Goal: Task Accomplishment & Management: Use online tool/utility

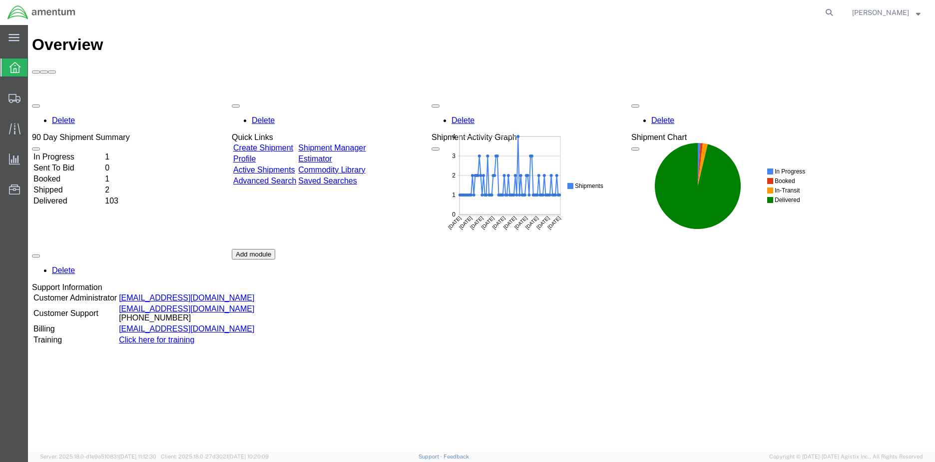
click at [89, 152] on td "In Progress" at bounding box center [68, 157] width 70 height 10
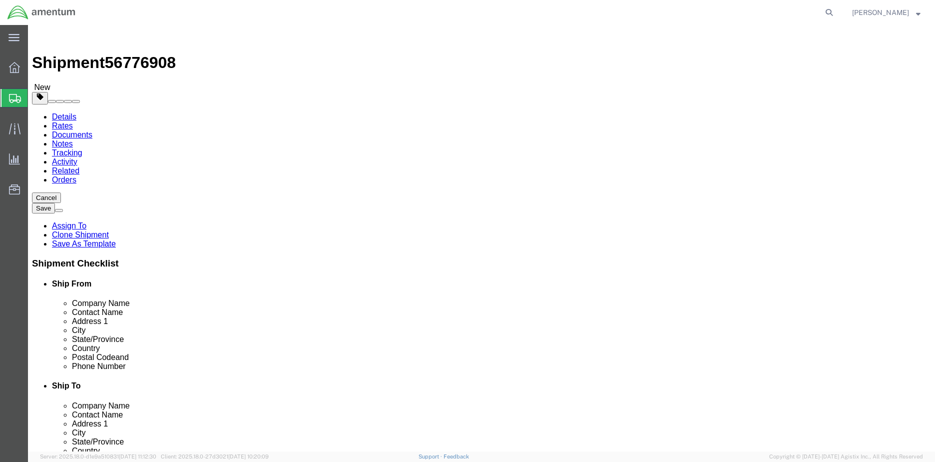
select select "42655"
select select
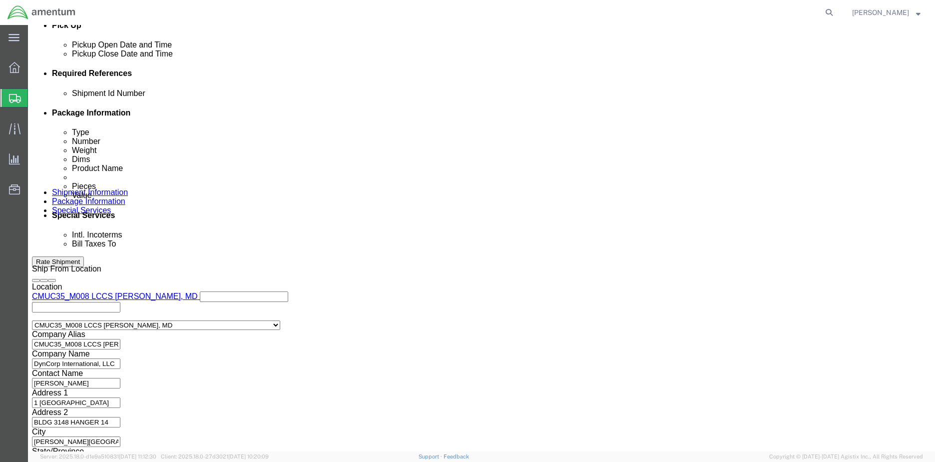
scroll to position [469, 0]
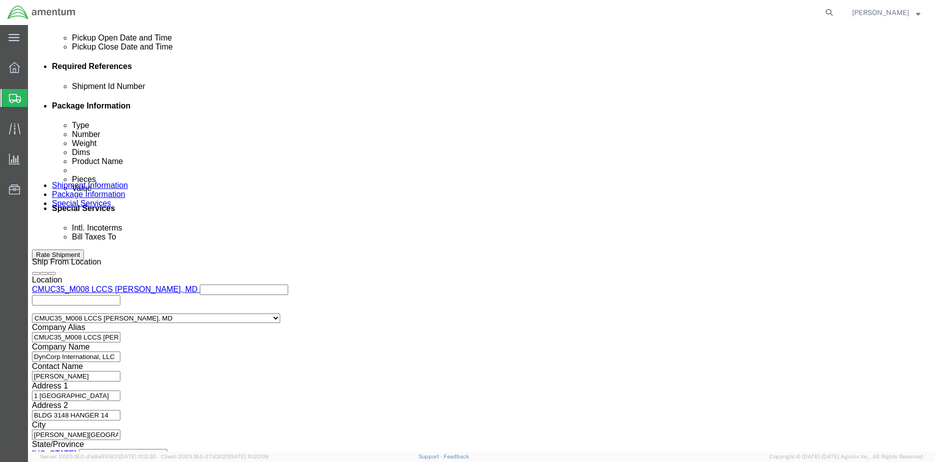
click button "Continue"
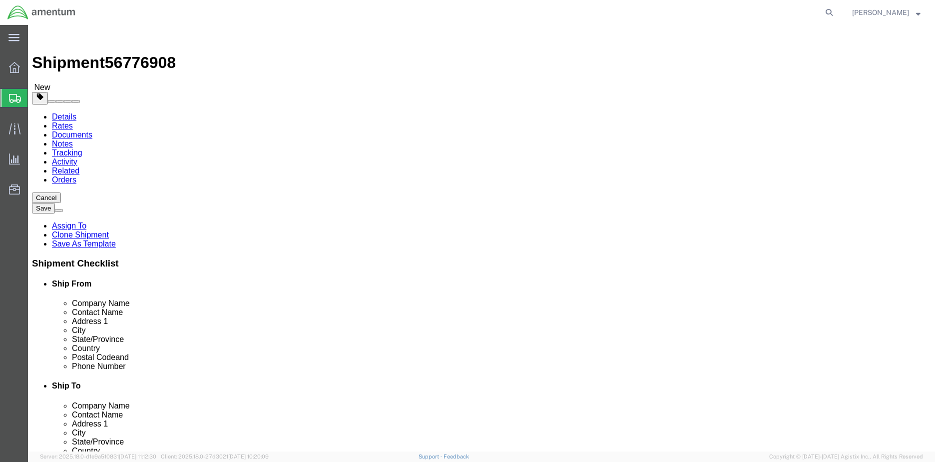
click dd
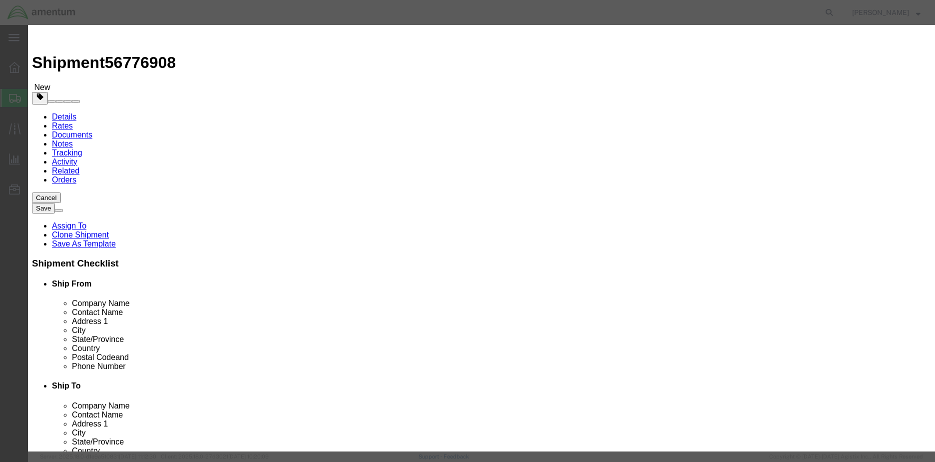
click input "text"
type input "1000.00"
click button "Save & Close"
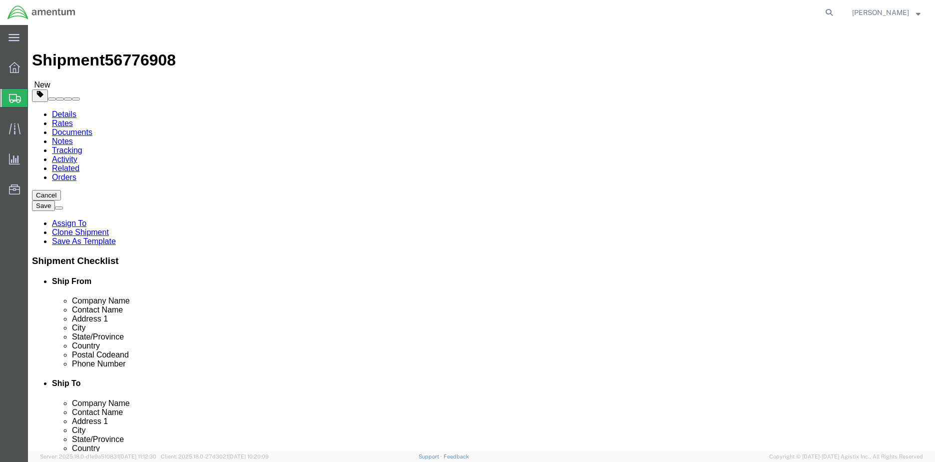
scroll to position [3, 0]
click button "Rate Shipment"
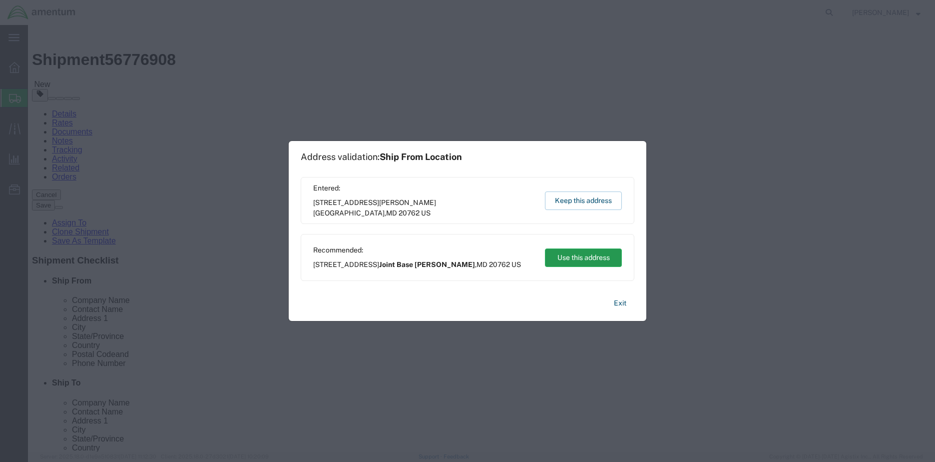
click at [567, 256] on button "Use this address" at bounding box center [583, 257] width 77 height 18
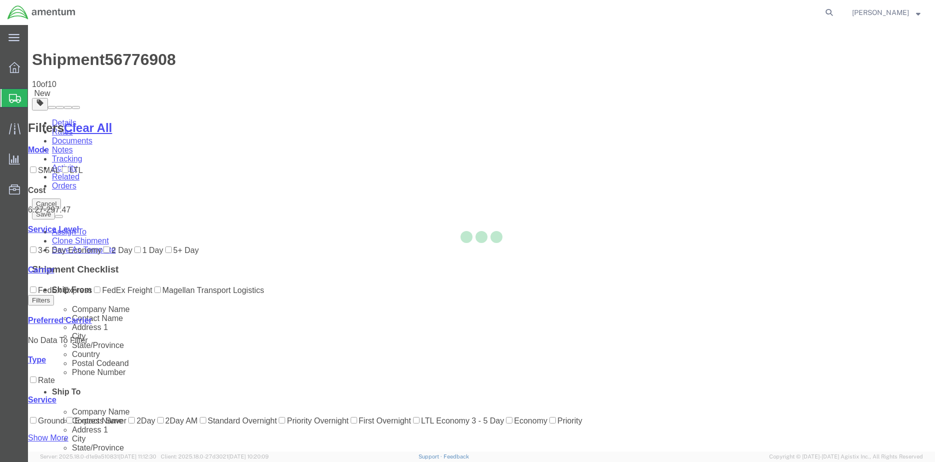
scroll to position [0, 0]
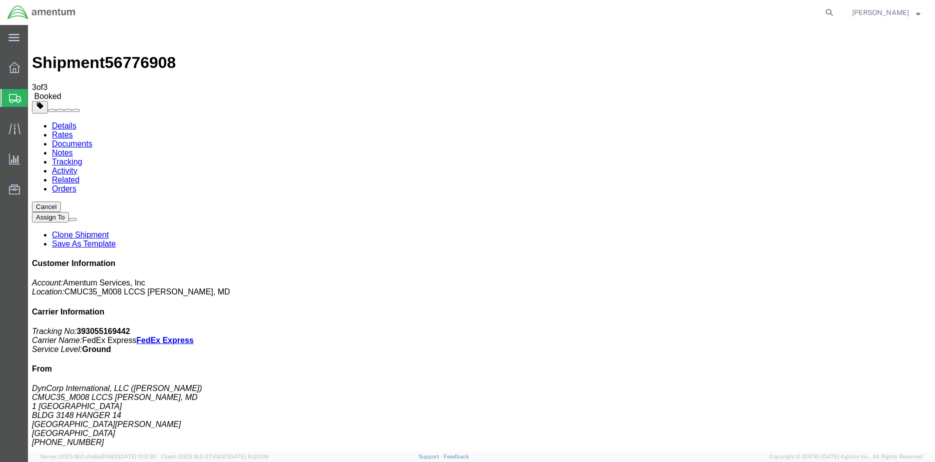
checkbox input "false"
